Goal: Check status

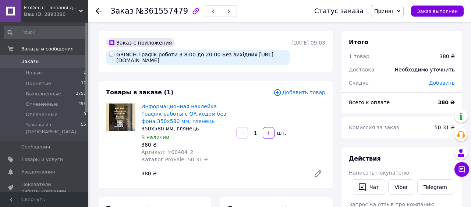
click at [130, 55] on div "GRINCH Графік роботи З 8:00 до 20:00 Без вихідних [URL][DOMAIN_NAME]" at bounding box center [198, 57] width 184 height 15
copy div "GRINCH"
drag, startPoint x: 138, startPoint y: 55, endPoint x: 272, endPoint y: 60, distance: 135.1
click at [272, 61] on div "GRINCH Графік роботи З 8:00 до 20:00 Без вихідних [URL][DOMAIN_NAME]" at bounding box center [198, 57] width 184 height 15
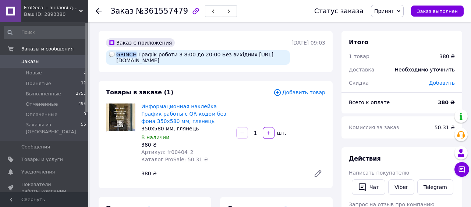
copy div "Графік роботи З 8:00 до 20:00 Без вихідних [URL][DOMAIN_NAME]"
click at [32, 85] on span "Принятые" at bounding box center [38, 83] width 25 height 7
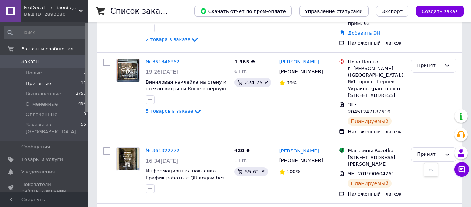
scroll to position [436, 0]
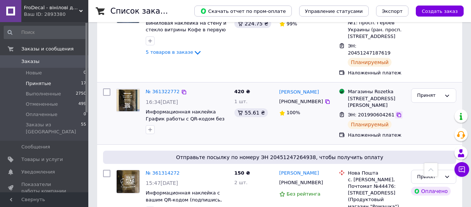
click at [396, 112] on icon at bounding box center [399, 115] width 6 height 6
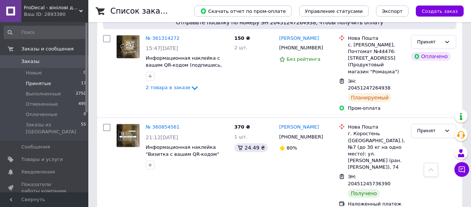
scroll to position [587, 0]
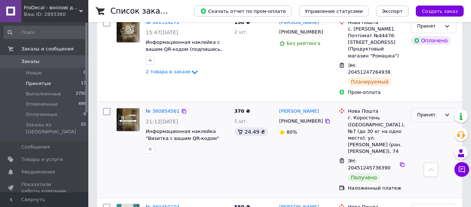
click at [435, 111] on div "Принят" at bounding box center [429, 115] width 24 height 8
click at [430, 124] on li "Выполнен" at bounding box center [433, 131] width 44 height 14
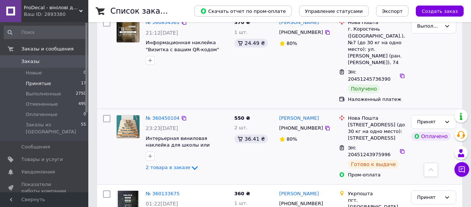
scroll to position [675, 0]
